Goal: Information Seeking & Learning: Learn about a topic

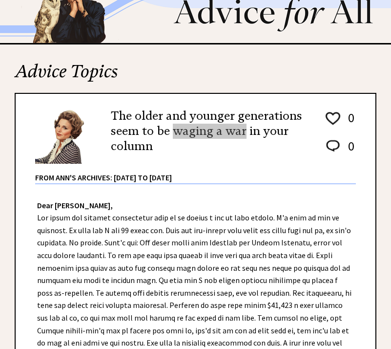
scroll to position [98, 0]
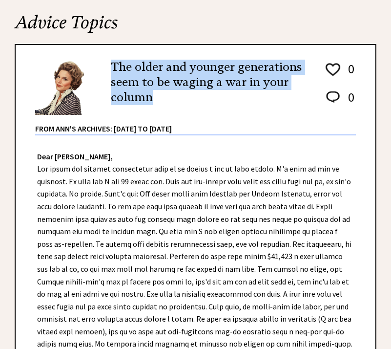
drag, startPoint x: 113, startPoint y: 66, endPoint x: 155, endPoint y: 100, distance: 53.6
click at [155, 100] on h2 "The older and younger generations seem to be waging a war in your column" at bounding box center [210, 83] width 199 height 46
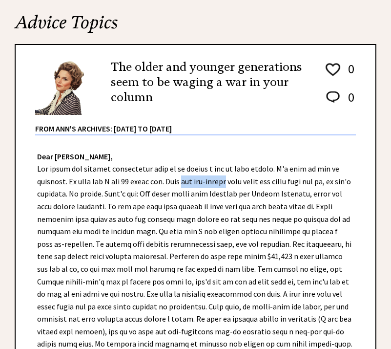
drag, startPoint x: 193, startPoint y: 182, endPoint x: 239, endPoint y: 184, distance: 45.5
copy div "the old-timers"
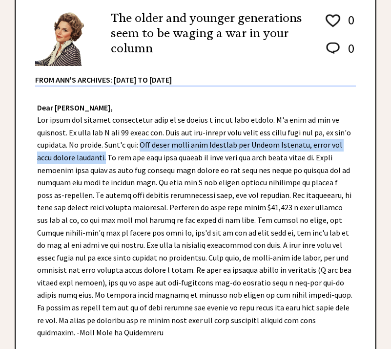
drag, startPoint x: 173, startPoint y: 144, endPoint x: 141, endPoint y: 157, distance: 35.1
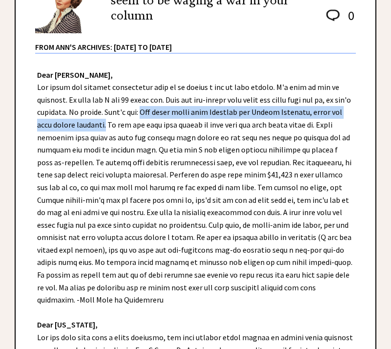
scroll to position [195, 0]
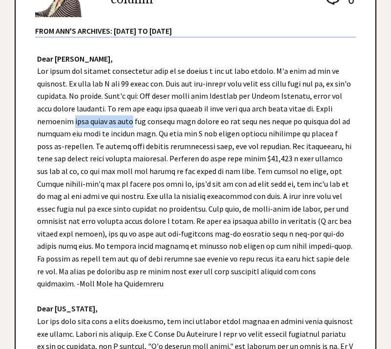
drag, startPoint x: 99, startPoint y: 121, endPoint x: 163, endPoint y: 124, distance: 63.6
drag, startPoint x: 321, startPoint y: 124, endPoint x: 346, endPoint y: 121, distance: 25.0
copy div "squalor"
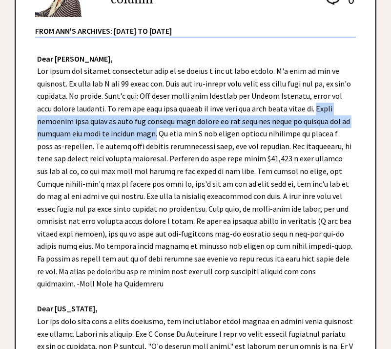
drag, startPoint x: 45, startPoint y: 120, endPoint x: 167, endPoint y: 129, distance: 122.0
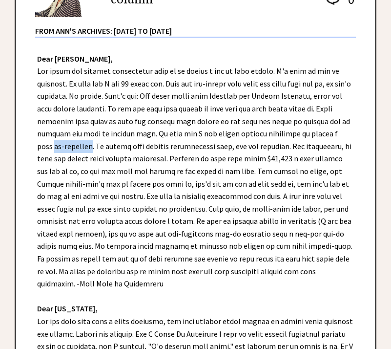
drag, startPoint x: 54, startPoint y: 146, endPoint x: 90, endPoint y: 146, distance: 36.6
copy div "de-ductible"
drag, startPoint x: 110, startPoint y: 147, endPoint x: 126, endPoint y: 152, distance: 16.7
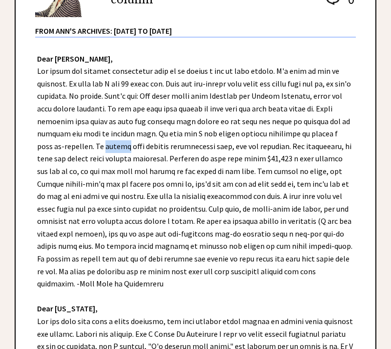
copy div "insure"
drag, startPoint x: 168, startPoint y: 144, endPoint x: 213, endPoint y: 142, distance: 45.0
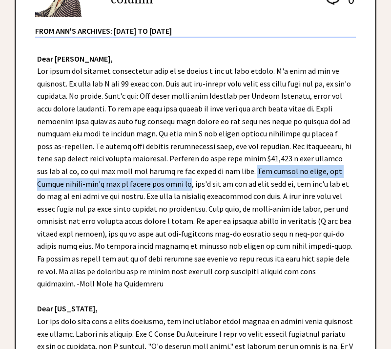
drag, startPoint x: 257, startPoint y: 172, endPoint x: 178, endPoint y: 185, distance: 80.2
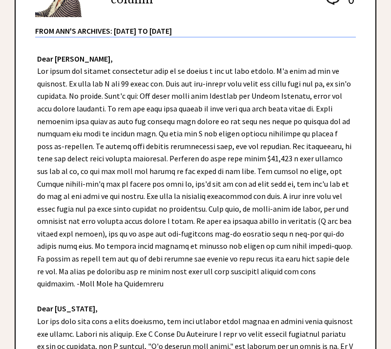
drag, startPoint x: 62, startPoint y: 184, endPoint x: 78, endPoint y: 186, distance: 16.8
copy div "thrift"
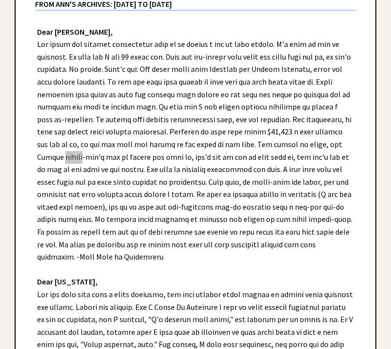
scroll to position [244, 0]
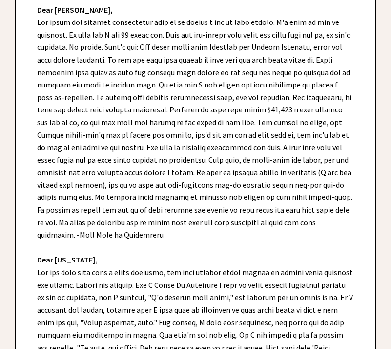
drag, startPoint x: 37, startPoint y: 146, endPoint x: 114, endPoint y: 151, distance: 77.3
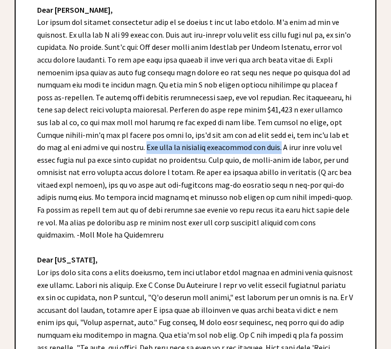
drag, startPoint x: 118, startPoint y: 145, endPoint x: 254, endPoint y: 148, distance: 135.8
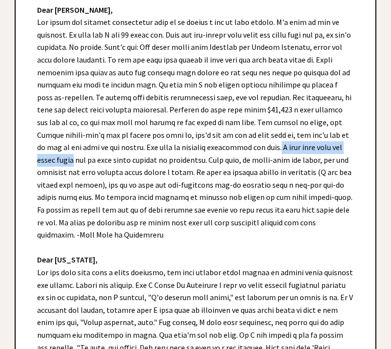
drag, startPoint x: 253, startPoint y: 149, endPoint x: 55, endPoint y: 163, distance: 198.9
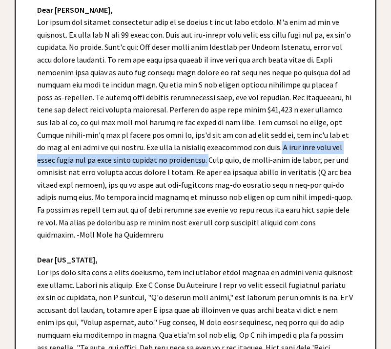
drag, startPoint x: 254, startPoint y: 149, endPoint x: 193, endPoint y: 161, distance: 61.7
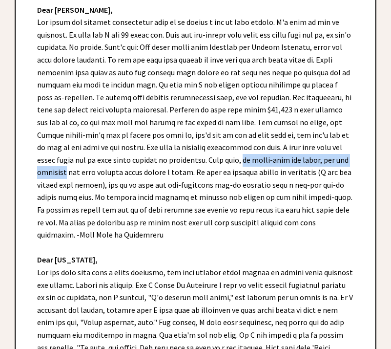
drag, startPoint x: 232, startPoint y: 160, endPoint x: 69, endPoint y: 177, distance: 163.1
drag, startPoint x: 308, startPoint y: 161, endPoint x: 71, endPoint y: 175, distance: 237.9
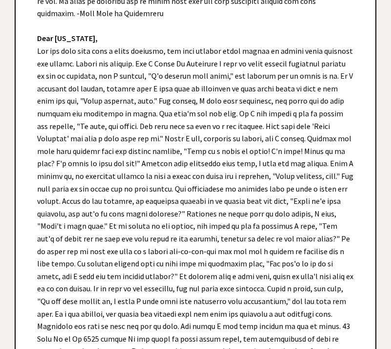
scroll to position [489, 0]
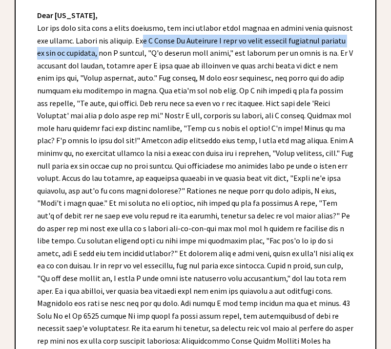
drag, startPoint x: 144, startPoint y: 38, endPoint x: 125, endPoint y: 56, distance: 27.0
click at [125, 56] on div "Dear Ann Landers, Dear California, Read More In: money • work • family Next Col…" at bounding box center [196, 138] width 360 height 789
click at [154, 42] on div "Dear Ann Landers, Dear California, Read More In: money • work • family Next Col…" at bounding box center [196, 138] width 360 height 789
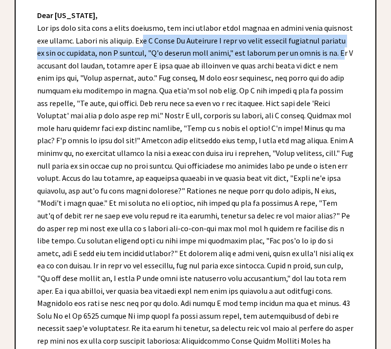
drag, startPoint x: 143, startPoint y: 39, endPoint x: 44, endPoint y: 68, distance: 102.5
click at [44, 68] on div "Dear Ann Landers, Dear California, Read More In: money • work • family Next Col…" at bounding box center [196, 138] width 360 height 789
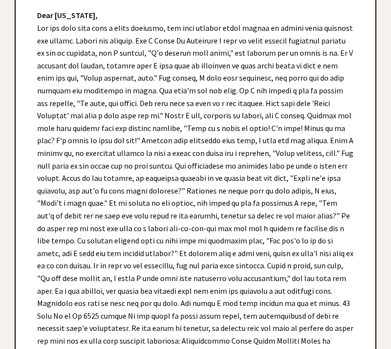
click at [193, 18] on div "Dear Ann Landers, Dear California, Read More In: money • work • family Next Col…" at bounding box center [196, 138] width 360 height 789
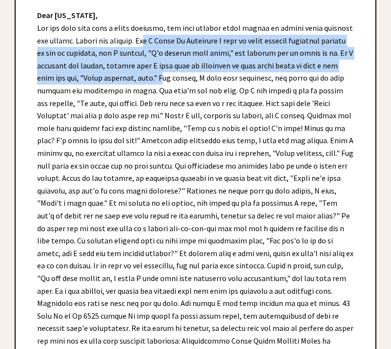
drag, startPoint x: 145, startPoint y: 40, endPoint x: 187, endPoint y: 74, distance: 54.2
click at [189, 76] on div "Dear Ann Landers, Dear California, Read More In: money • work • family Next Col…" at bounding box center [196, 138] width 360 height 789
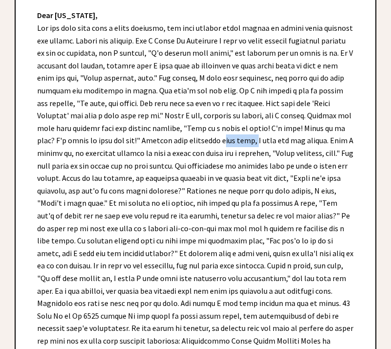
drag, startPoint x: 190, startPoint y: 140, endPoint x: 222, endPoint y: 144, distance: 32.5
click at [222, 144] on div "Dear Ann Landers, Dear California, Read More In: money • work • family Next Col…" at bounding box center [196, 138] width 360 height 789
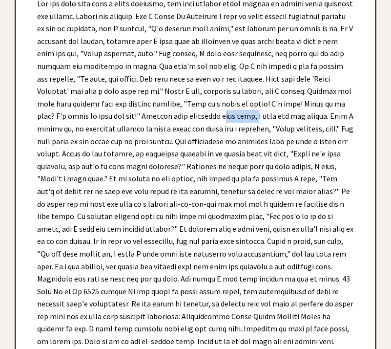
scroll to position [537, 0]
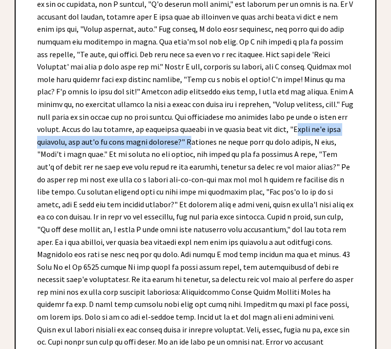
drag, startPoint x: 294, startPoint y: 130, endPoint x: 185, endPoint y: 143, distance: 109.6
click at [185, 143] on div "Dear Ann Landers, Dear California, Read More In: money • work • family Next Col…" at bounding box center [196, 90] width 360 height 789
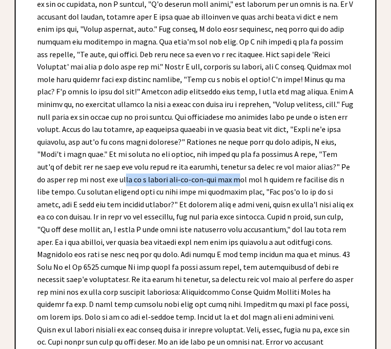
drag, startPoint x: 112, startPoint y: 178, endPoint x: 219, endPoint y: 182, distance: 107.5
click at [219, 182] on div "Dear Ann Landers, Dear California, Read More In: money • work • family Next Col…" at bounding box center [196, 90] width 360 height 789
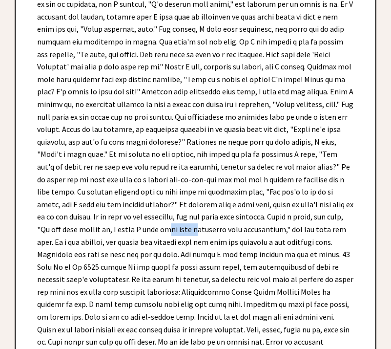
drag, startPoint x: 140, startPoint y: 231, endPoint x: 167, endPoint y: 231, distance: 26.4
click at [167, 231] on div "Dear Ann Landers, Dear California, Read More In: money • work • family Next Col…" at bounding box center [196, 90] width 360 height 789
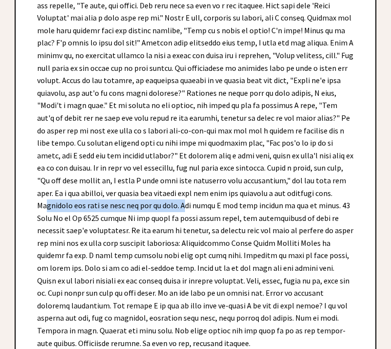
drag, startPoint x: 322, startPoint y: 193, endPoint x: 144, endPoint y: 207, distance: 179.3
click at [144, 207] on div "Dear Ann Landers, Dear California, Read More In: money • work • family Next Col…" at bounding box center [196, 41] width 360 height 789
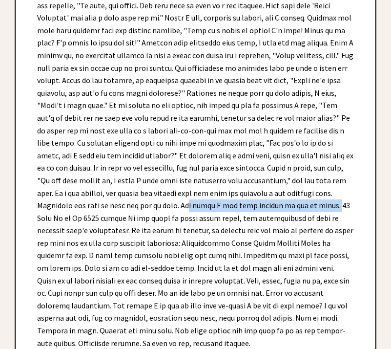
drag, startPoint x: 147, startPoint y: 204, endPoint x: 292, endPoint y: 203, distance: 144.6
click at [292, 203] on div "Dear Ann Landers, Dear California, Read More In: money • work • family Next Col…" at bounding box center [196, 41] width 360 height 789
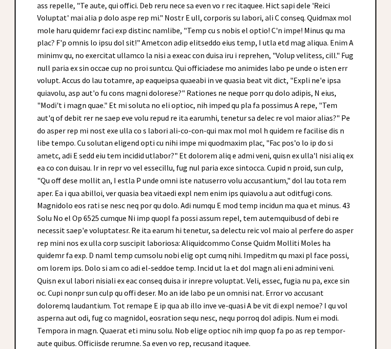
drag, startPoint x: 199, startPoint y: 215, endPoint x: 150, endPoint y: 203, distance: 50.2
click at [150, 203] on div "Dear Ann Landers, Dear California, Read More In: money • work • family Next Col…" at bounding box center [196, 41] width 360 height 789
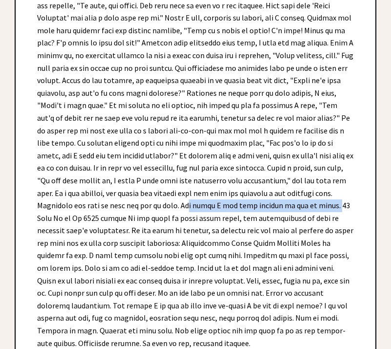
drag, startPoint x: 148, startPoint y: 207, endPoint x: 290, endPoint y: 207, distance: 142.7
click at [290, 207] on div "Dear Ann Landers, Dear California, Read More In: money • work • family Next Col…" at bounding box center [196, 41] width 360 height 789
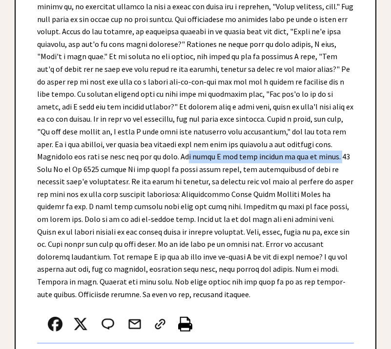
scroll to position [684, 0]
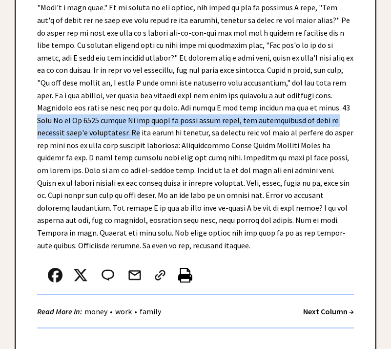
drag, startPoint x: 293, startPoint y: 107, endPoint x: 76, endPoint y: 128, distance: 217.9
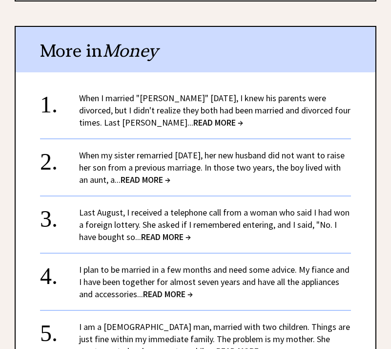
scroll to position [1173, 0]
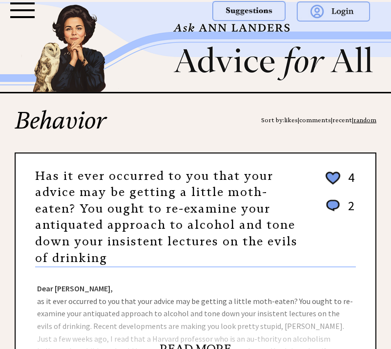
click at [22, 6] on div at bounding box center [22, 10] width 24 height 16
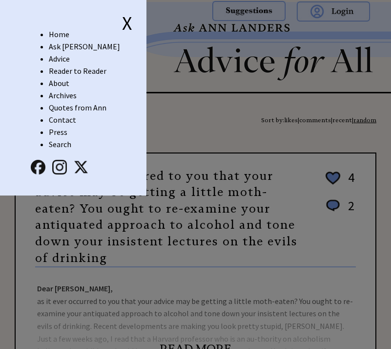
click at [58, 46] on link "Ask [PERSON_NAME]" at bounding box center [84, 47] width 71 height 10
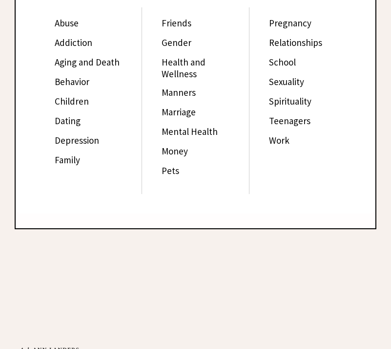
scroll to position [1026, 0]
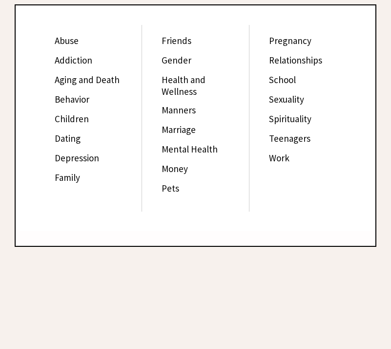
click at [71, 183] on link "Family" at bounding box center [67, 177] width 25 height 12
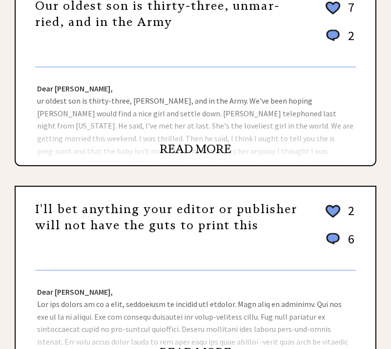
scroll to position [49, 0]
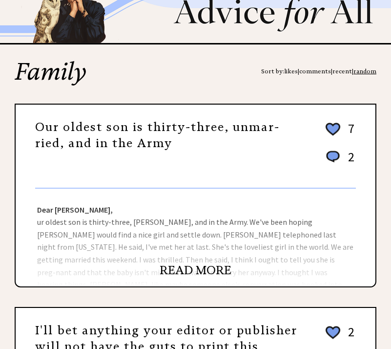
click at [147, 128] on link "Our oldest son is thirty-three, unmar-ried, and in the Army" at bounding box center [157, 135] width 245 height 31
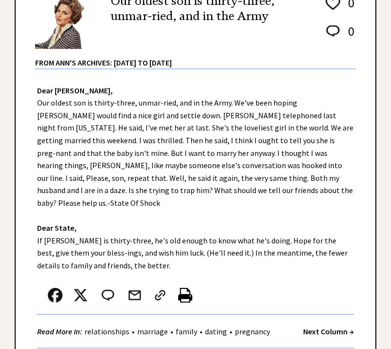
scroll to position [244, 0]
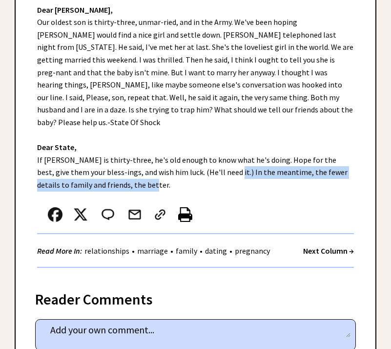
drag, startPoint x: 198, startPoint y: 163, endPoint x: 337, endPoint y: 184, distance: 139.8
click at [337, 184] on div "Dear Ann Landers, Our oldest son is thirty-three, unmar-ried, and in the Army. …" at bounding box center [196, 133] width 360 height 289
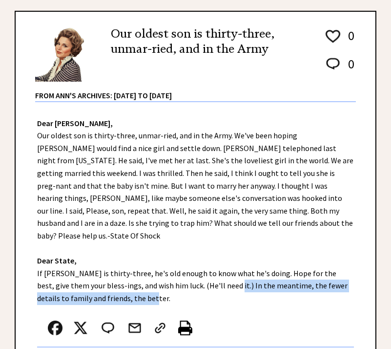
scroll to position [147, 0]
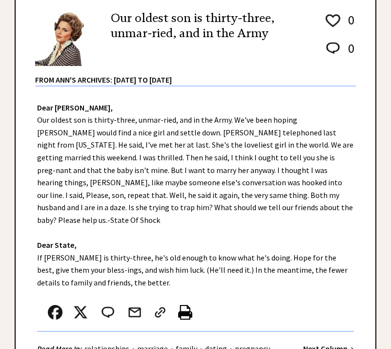
click at [234, 170] on div "Dear Ann Landers, Our oldest son is thirty-three, unmar-ried, and in the Army. …" at bounding box center [196, 230] width 360 height 289
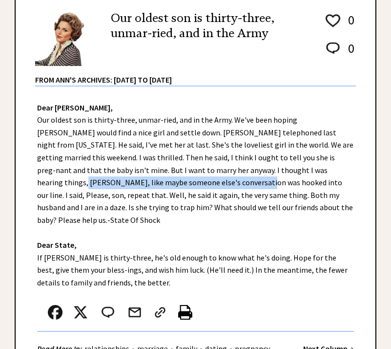
drag, startPoint x: 232, startPoint y: 172, endPoint x: 103, endPoint y: 185, distance: 129.1
click at [103, 185] on div "Dear Ann Landers, Our oldest son is thirty-three, unmar-ried, and in the Army. …" at bounding box center [196, 230] width 360 height 289
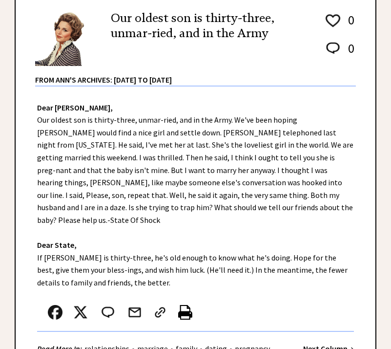
click at [266, 221] on div "Dear Ann Landers, Our oldest son is thirty-three, unmar-ried, and in the Army. …" at bounding box center [196, 230] width 360 height 289
drag, startPoint x: 125, startPoint y: 193, endPoint x: 154, endPoint y: 195, distance: 29.4
click at [154, 195] on div "Dear Ann Landers, Our oldest son is thirty-three, unmar-ried, and in the Army. …" at bounding box center [196, 230] width 360 height 289
copy div "in a daze"
click at [250, 225] on div "Dear Ann Landers, Our oldest son is thirty-three, unmar-ried, and in the Army. …" at bounding box center [196, 230] width 360 height 289
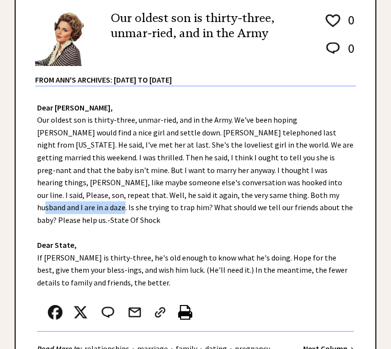
drag, startPoint x: 157, startPoint y: 196, endPoint x: 232, endPoint y: 197, distance: 74.8
click at [232, 197] on div "Dear Ann Landers, Our oldest son is thirty-three, unmar-ried, and in the Army. …" at bounding box center [196, 230] width 360 height 289
click at [172, 224] on div "Dear Ann Landers, Our oldest son is thirty-three, unmar-ried, and in the Army. …" at bounding box center [196, 230] width 360 height 289
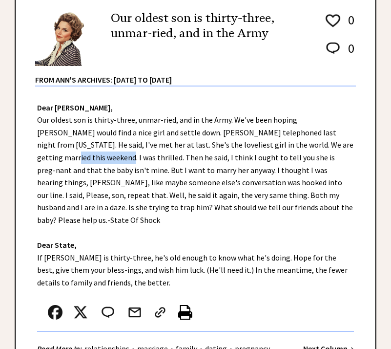
drag, startPoint x: 272, startPoint y: 147, endPoint x: 316, endPoint y: 143, distance: 44.2
click at [316, 143] on div "Dear Ann Landers, Our oldest son is thirty-three, unmar-ried, and in the Army. …" at bounding box center [196, 230] width 360 height 289
click at [261, 208] on div "Dear Ann Landers, Our oldest son is thirty-three, unmar-ried, and in the Army. …" at bounding box center [196, 230] width 360 height 289
click at [82, 159] on div "Dear Ann Landers, Our oldest son is thirty-three, unmar-ried, and in the Army. …" at bounding box center [196, 230] width 360 height 289
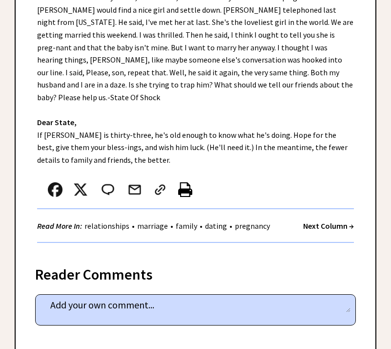
scroll to position [293, 0]
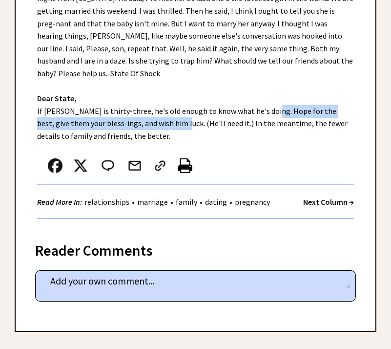
drag, startPoint x: 252, startPoint y: 99, endPoint x: 150, endPoint y: 108, distance: 102.6
click at [150, 108] on div "Dear Ann Landers, Our oldest son is thirty-three, unmar-ried, and in the Army. …" at bounding box center [196, 84] width 360 height 289
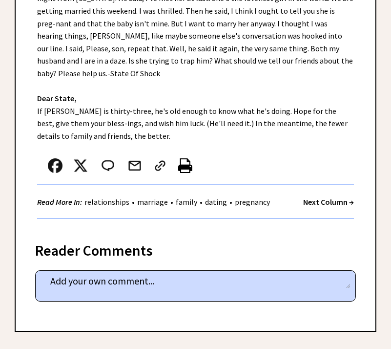
click at [205, 114] on div "Dear Ann Landers, Our oldest son is thirty-three, unmar-ried, and in the Army. …" at bounding box center [196, 84] width 360 height 289
drag, startPoint x: 199, startPoint y: 109, endPoint x: 254, endPoint y: 110, distance: 54.2
click at [254, 110] on div "Dear Ann Landers, Our oldest son is thirty-three, unmar-ried, and in the Army. …" at bounding box center [196, 84] width 360 height 289
click at [256, 126] on div "Dear Ann Landers, Our oldest son is thirty-three, unmar-ried, and in the Army. …" at bounding box center [196, 84] width 360 height 289
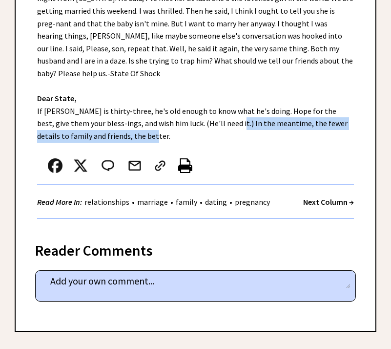
drag, startPoint x: 199, startPoint y: 113, endPoint x: 260, endPoint y: 127, distance: 63.1
click at [260, 127] on div "Dear Ann Landers, Our oldest son is thirty-three, unmar-ried, and in the Army. …" at bounding box center [196, 84] width 360 height 289
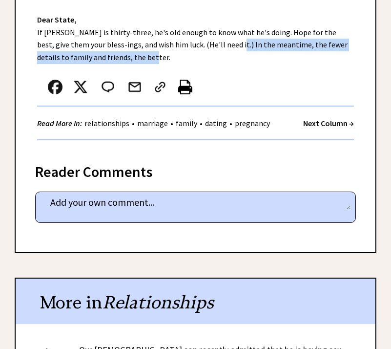
scroll to position [537, 0]
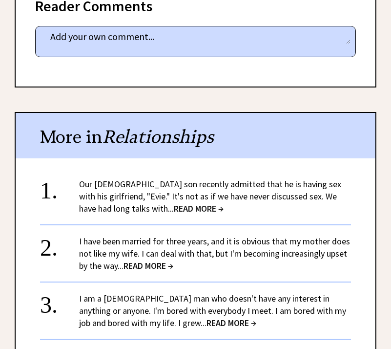
click at [198, 178] on link "Our 16-year-old son recently admitted that he is having sex with his girlfriend…" at bounding box center [210, 196] width 262 height 36
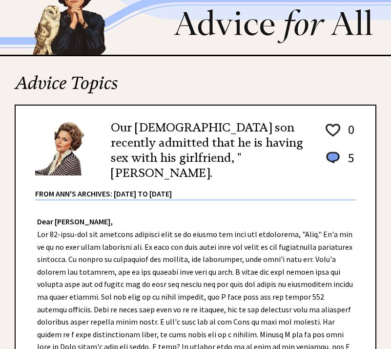
scroll to position [98, 0]
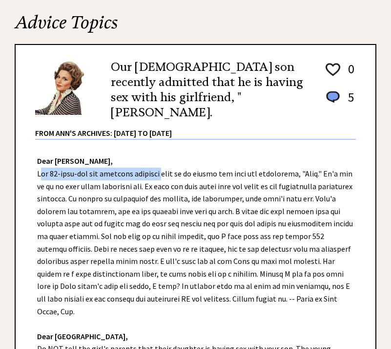
drag, startPoint x: 39, startPoint y: 169, endPoint x: 159, endPoint y: 170, distance: 120.7
click at [159, 170] on div "Dear [PERSON_NAME], Dear [GEOGRAPHIC_DATA], Do NOT tell the girl's parents that…" at bounding box center [196, 342] width 360 height 405
click at [30, 165] on div "Dear [PERSON_NAME], Dear [GEOGRAPHIC_DATA], Do NOT tell the girl's parents that…" at bounding box center [196, 342] width 360 height 405
click at [31, 170] on div "Dear [PERSON_NAME], Dear [GEOGRAPHIC_DATA], Do NOT tell the girl's parents that…" at bounding box center [196, 342] width 360 height 405
click at [171, 148] on div "Dear [PERSON_NAME], Dear [GEOGRAPHIC_DATA], Do NOT tell the girl's parents that…" at bounding box center [196, 342] width 360 height 405
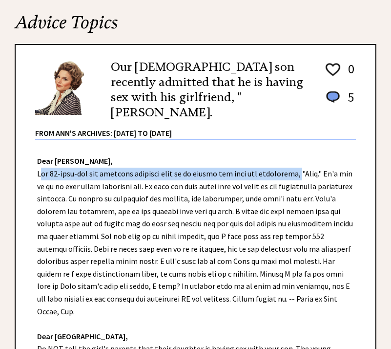
drag, startPoint x: 37, startPoint y: 167, endPoint x: 288, endPoint y: 172, distance: 250.7
click at [288, 172] on div "Dear [PERSON_NAME], Dear [GEOGRAPHIC_DATA], Do NOT tell the girl's parents that…" at bounding box center [196, 342] width 360 height 405
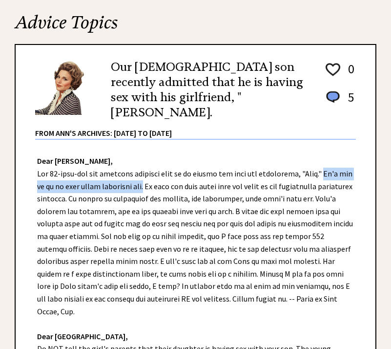
drag, startPoint x: 311, startPoint y: 171, endPoint x: 130, endPoint y: 183, distance: 181.2
click at [130, 183] on div "Dear [PERSON_NAME], Dear [GEOGRAPHIC_DATA], Do NOT tell the girl's parents that…" at bounding box center [196, 342] width 360 height 405
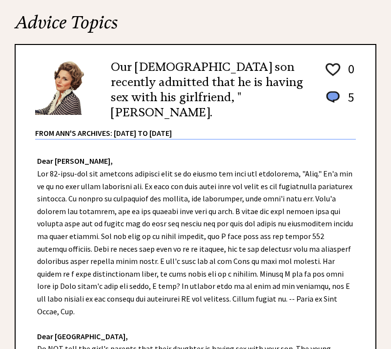
click at [297, 140] on div "Dear [PERSON_NAME], Dear [GEOGRAPHIC_DATA], Do NOT tell the girl's parents that…" at bounding box center [196, 342] width 360 height 405
click at [135, 182] on div "Dear [PERSON_NAME], Dear [GEOGRAPHIC_DATA], Do NOT tell the girl's parents that…" at bounding box center [196, 342] width 360 height 405
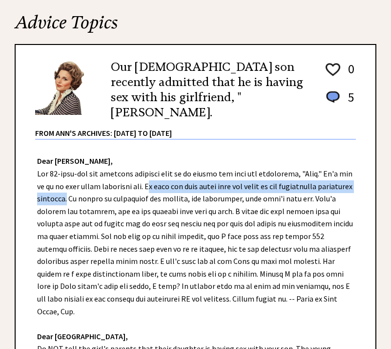
drag, startPoint x: 133, startPoint y: 181, endPoint x: 101, endPoint y: 196, distance: 35.4
click at [101, 196] on div "Dear [PERSON_NAME], Dear [GEOGRAPHIC_DATA], Do NOT tell the girl's parents that…" at bounding box center [196, 342] width 360 height 405
click at [322, 183] on div "Dear [PERSON_NAME], Dear [GEOGRAPHIC_DATA], Do NOT tell the girl's parents that…" at bounding box center [196, 342] width 360 height 405
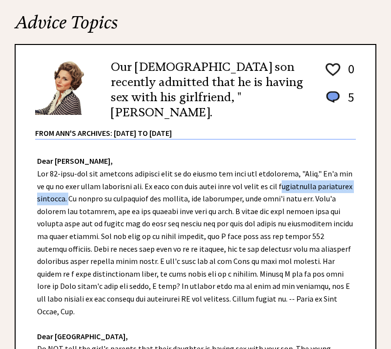
drag, startPoint x: 280, startPoint y: 185, endPoint x: 103, endPoint y: 196, distance: 177.7
click at [103, 196] on div "Dear [PERSON_NAME], Dear [GEOGRAPHIC_DATA], Do NOT tell the girl's parents that…" at bounding box center [196, 342] width 360 height 405
